Goal: Find specific page/section: Find specific page/section

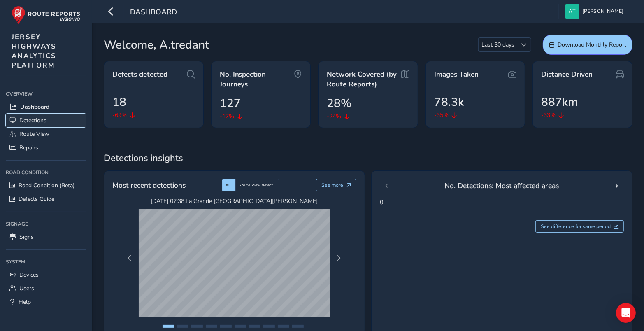
click at [25, 119] on span "Detections" at bounding box center [32, 120] width 27 height 8
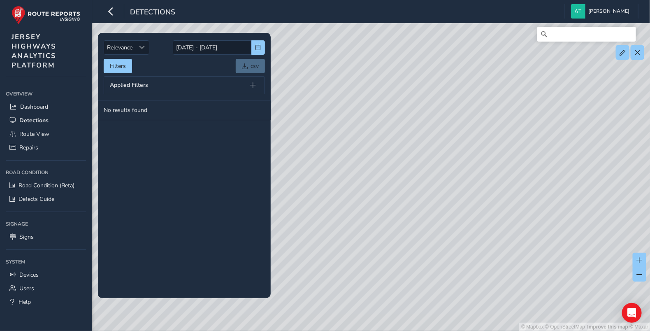
drag, startPoint x: 461, startPoint y: 160, endPoint x: 335, endPoint y: 167, distance: 126.8
click at [335, 167] on div "© Mapbox © OpenStreetMap Improve this map © Maxar" at bounding box center [325, 165] width 650 height 331
